Goal: Find specific page/section: Find specific page/section

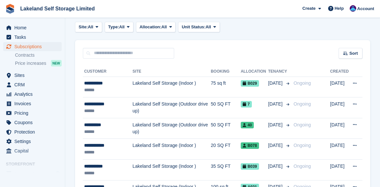
scroll to position [65, 0]
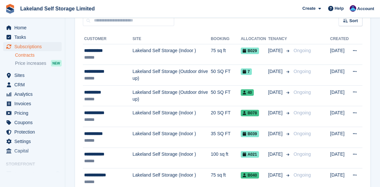
click at [30, 55] on link "Contracts" at bounding box center [38, 55] width 47 height 6
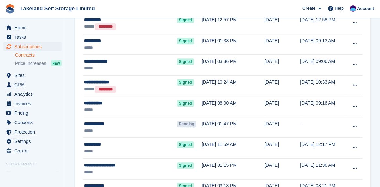
scroll to position [914, 0]
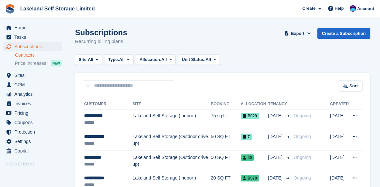
click at [31, 55] on link "Contracts" at bounding box center [38, 55] width 47 height 6
